Goal: Task Accomplishment & Management: Manage account settings

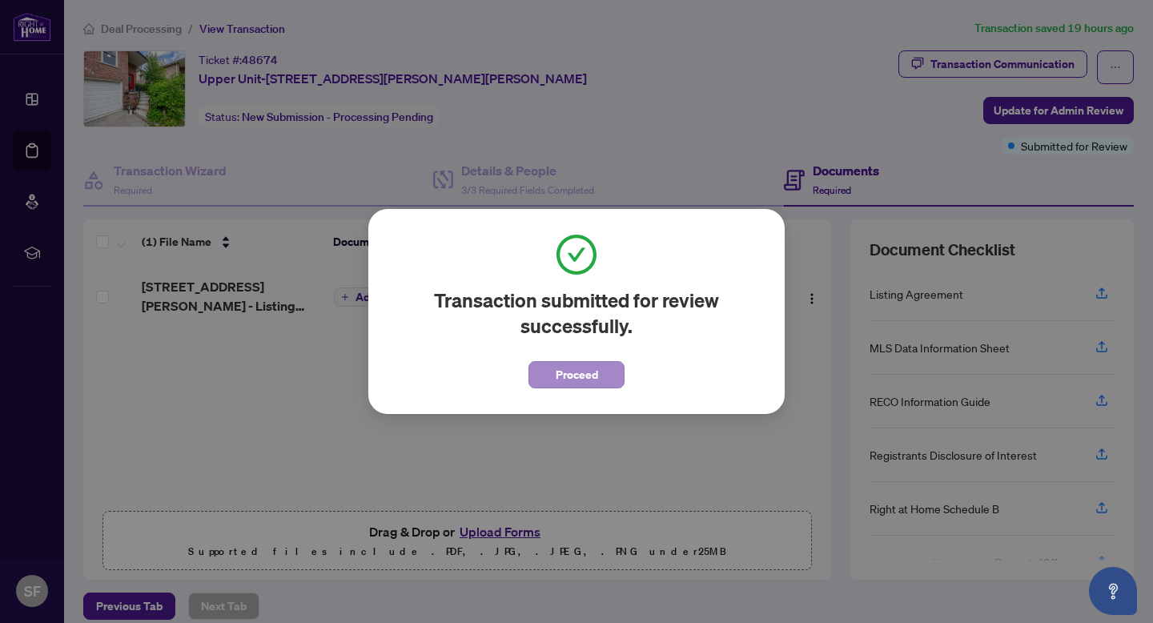
scroll to position [70, 0]
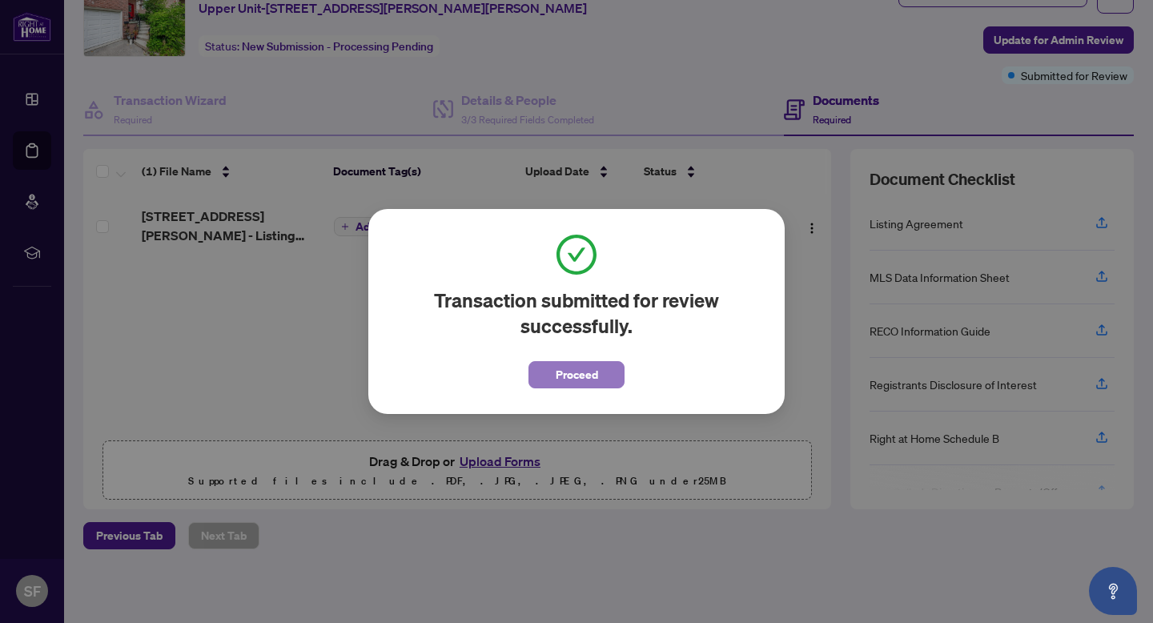
click at [586, 380] on span "Proceed" at bounding box center [577, 375] width 42 height 26
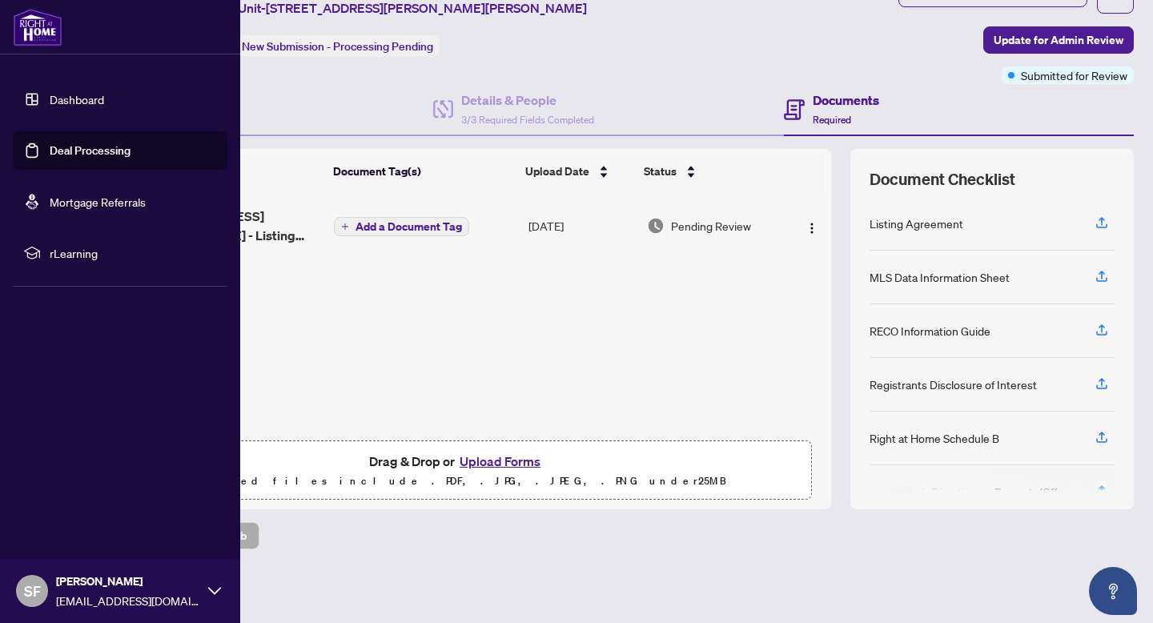
click at [50, 155] on link "Deal Processing" at bounding box center [90, 150] width 81 height 14
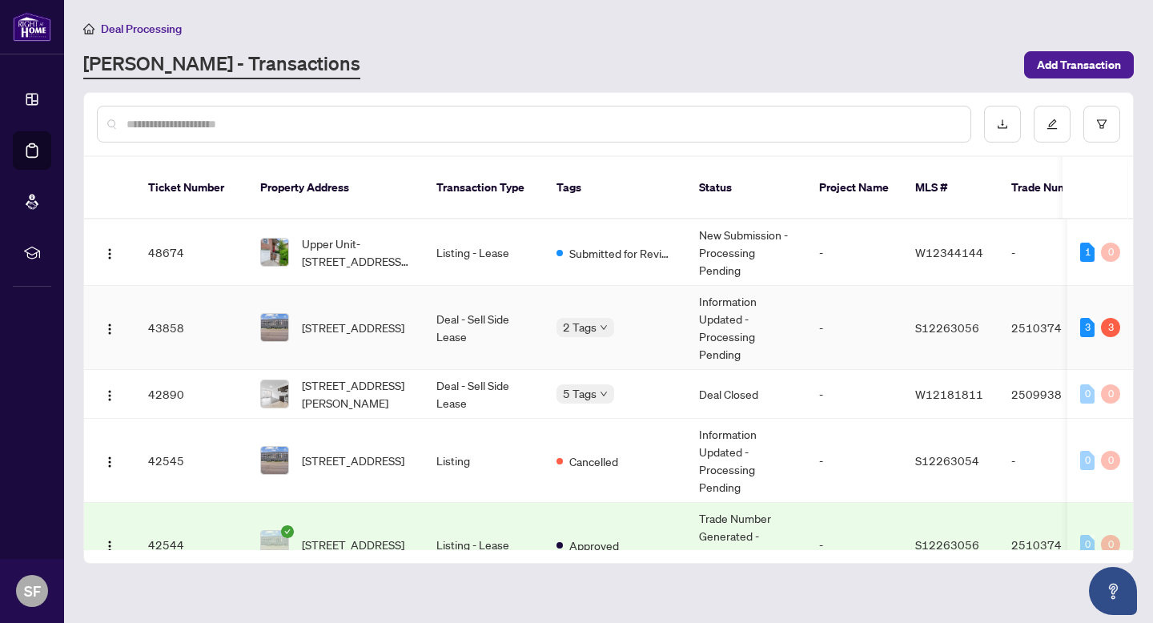
click at [512, 315] on td "Deal - Sell Side Lease" at bounding box center [484, 328] width 120 height 84
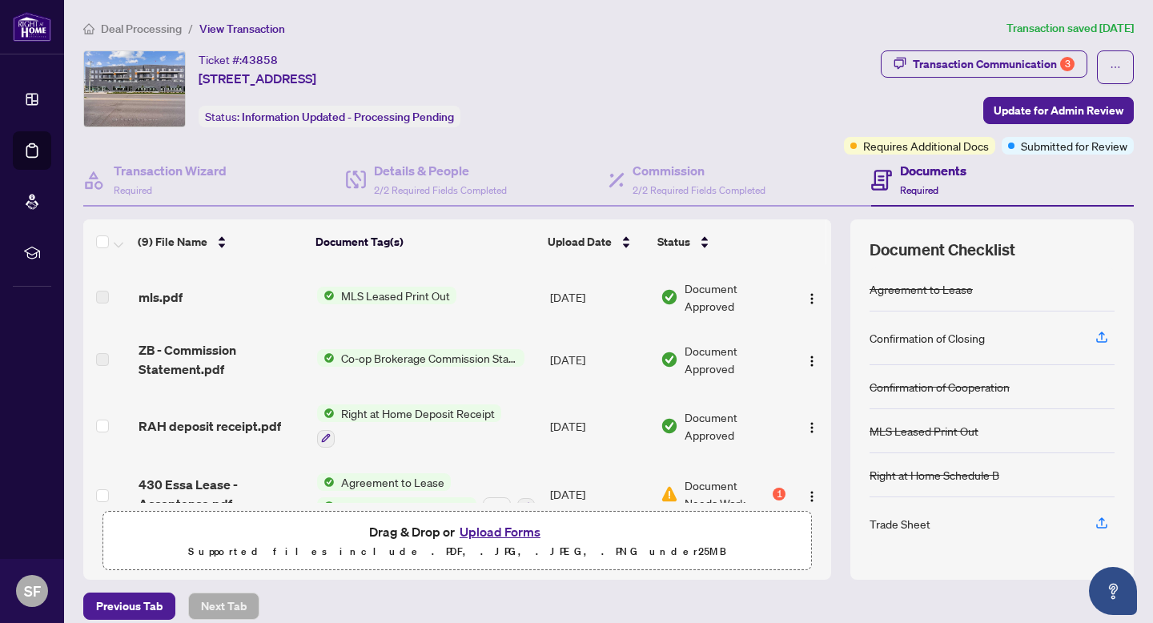
scroll to position [354, 0]
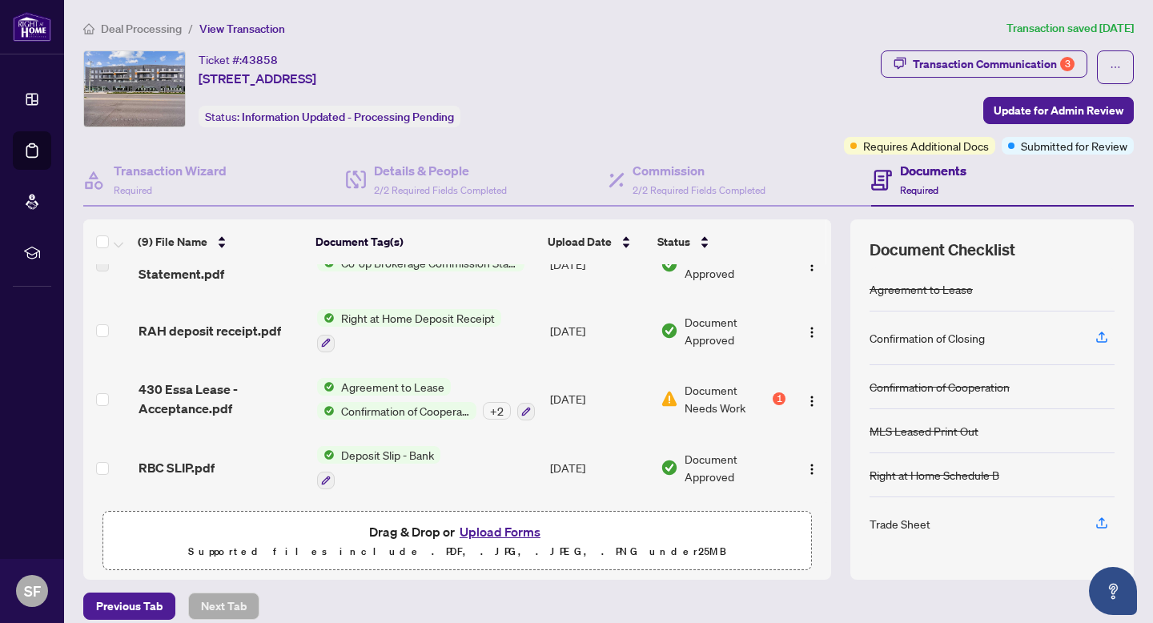
click at [722, 394] on span "Document Needs Work" at bounding box center [727, 398] width 85 height 35
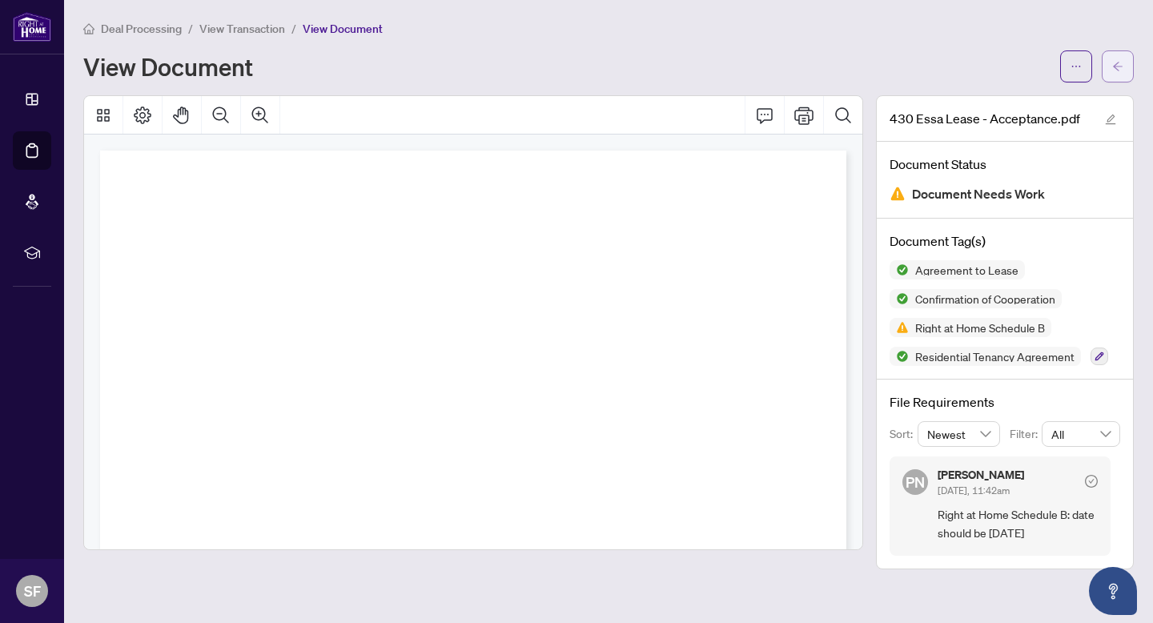
click at [1116, 71] on span "button" at bounding box center [1117, 67] width 11 height 26
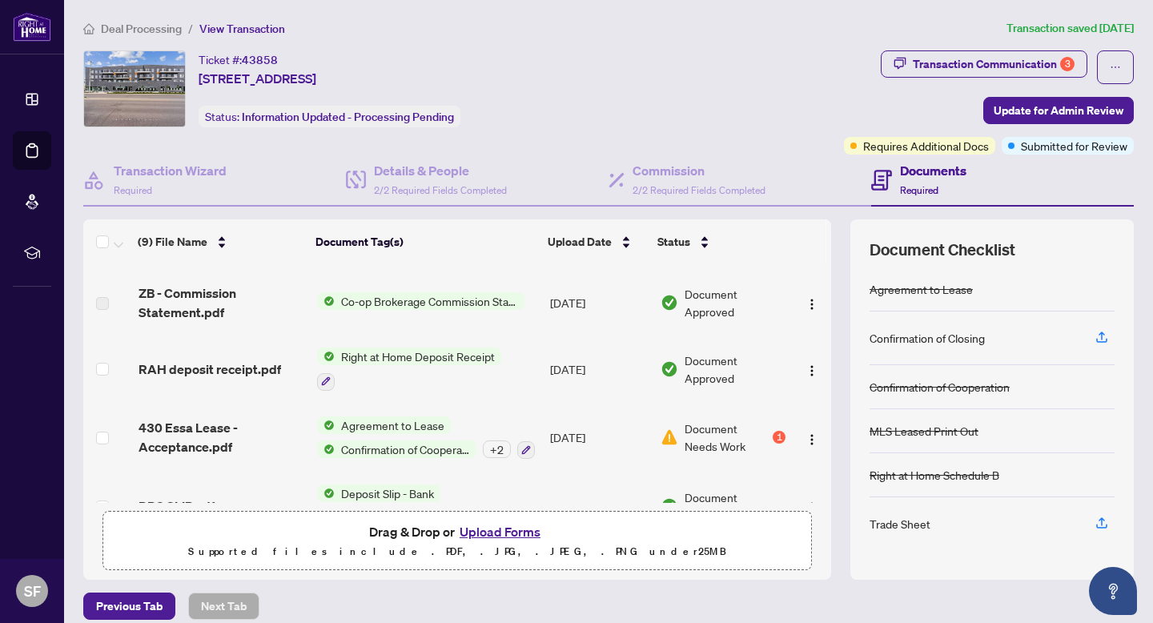
scroll to position [354, 0]
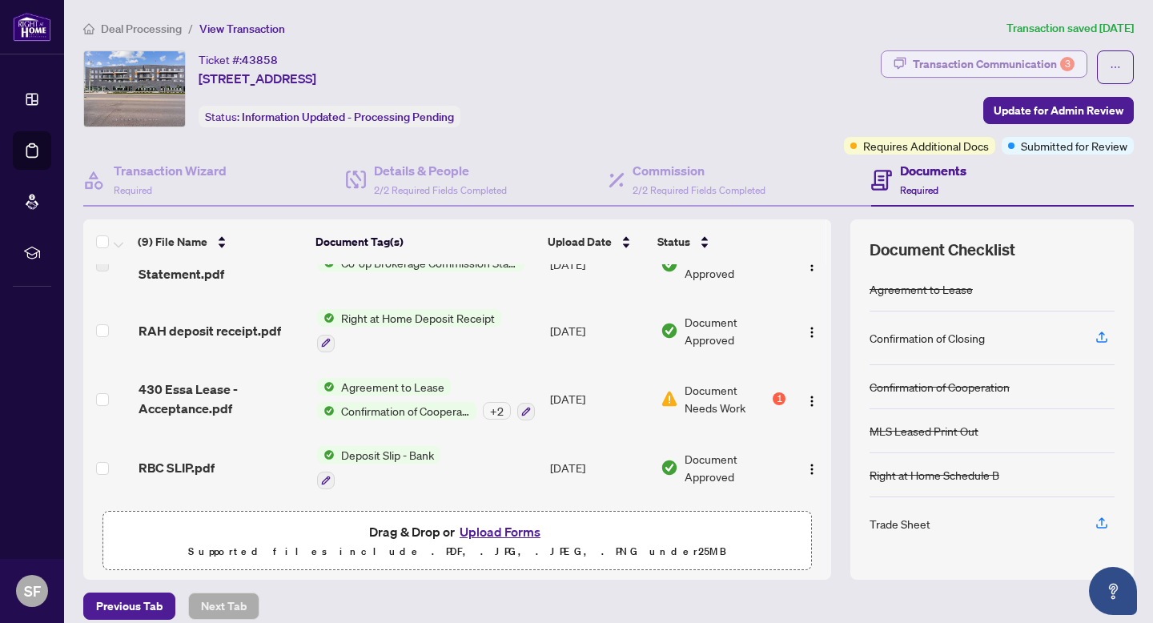
click at [995, 67] on div "Transaction Communication 3" at bounding box center [994, 64] width 162 height 26
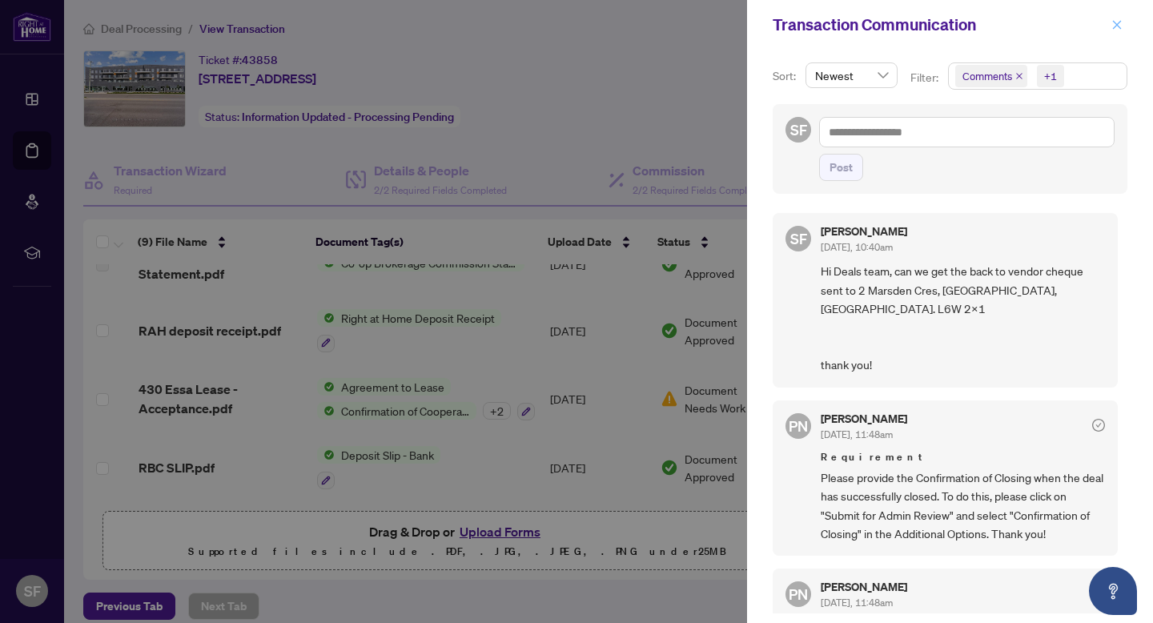
click at [1114, 30] on span "button" at bounding box center [1116, 25] width 11 height 26
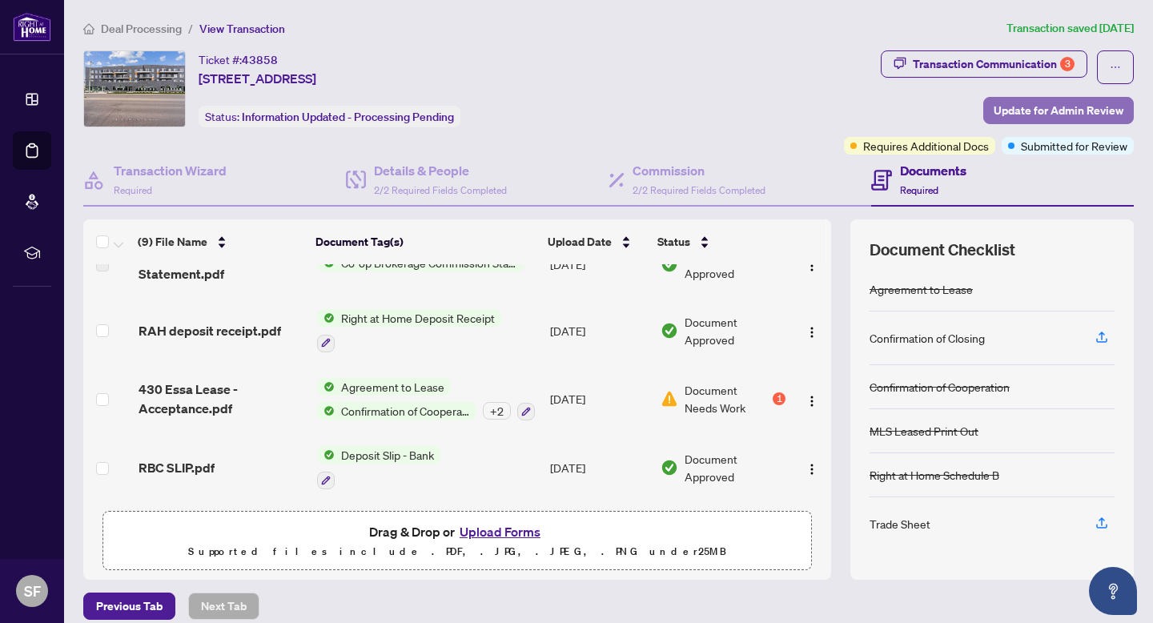
click at [1069, 108] on span "Update for Admin Review" at bounding box center [1059, 111] width 130 height 26
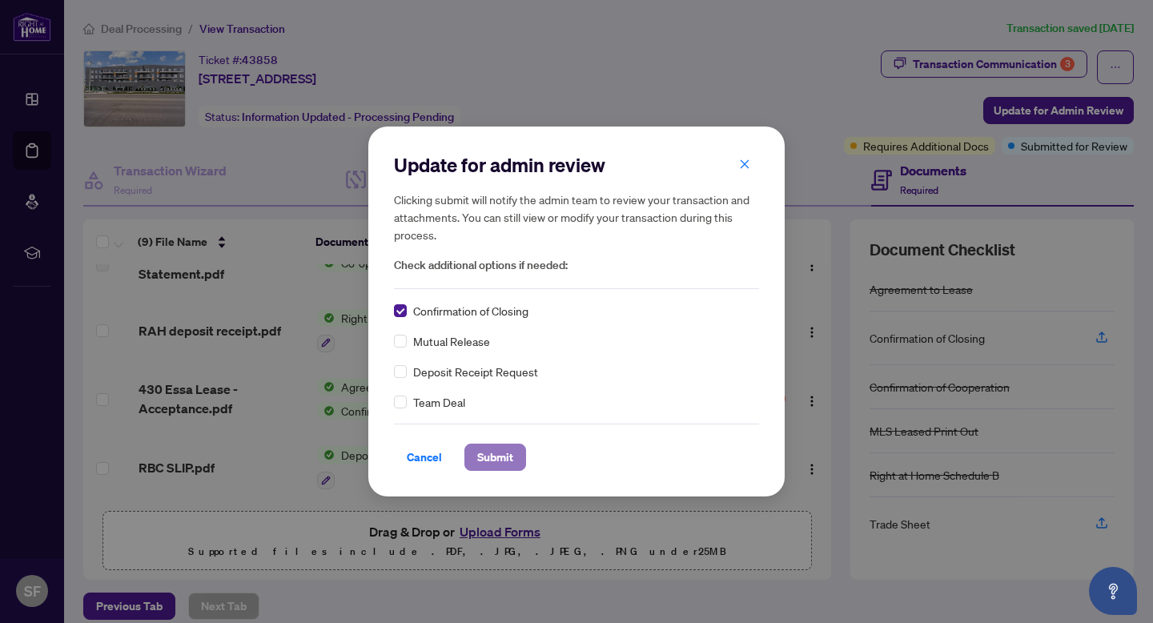
click at [499, 459] on span "Submit" at bounding box center [495, 457] width 36 height 26
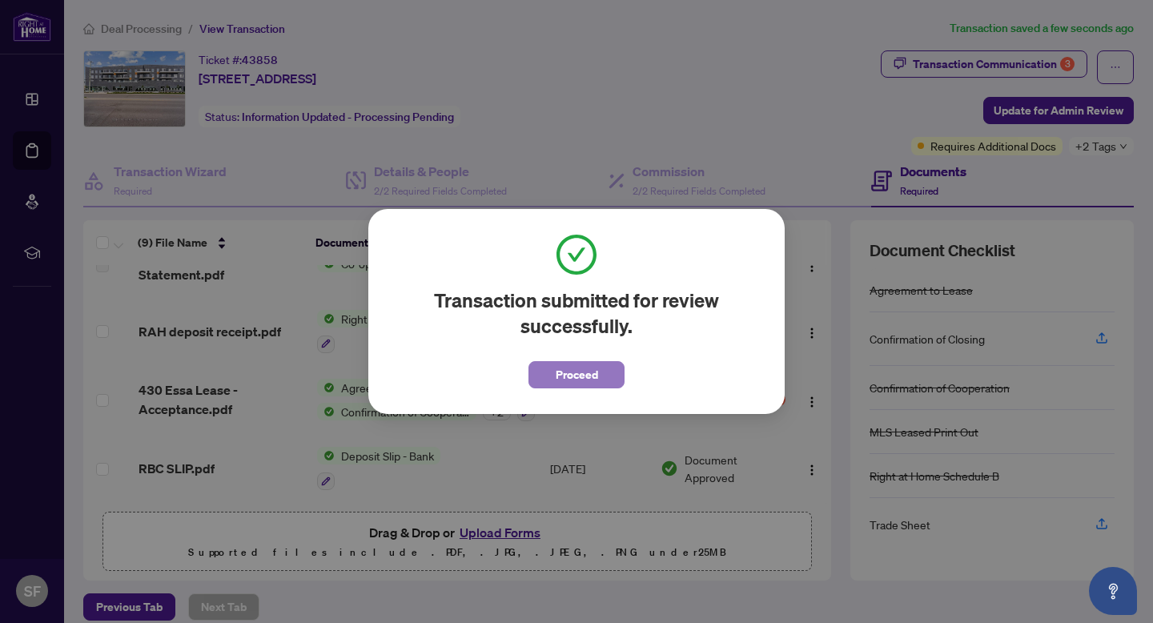
click at [581, 381] on span "Proceed" at bounding box center [577, 375] width 42 height 26
